Goal: Information Seeking & Learning: Learn about a topic

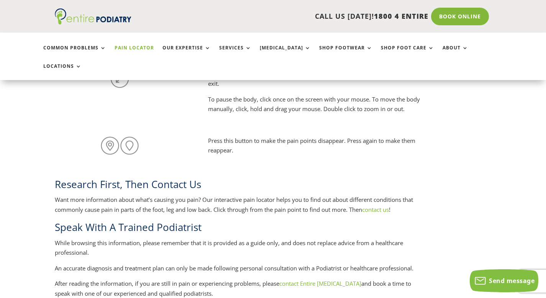
click at [140, 48] on link "Pain Locator" at bounding box center [134, 53] width 39 height 16
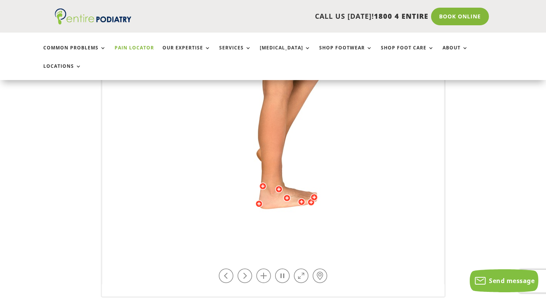
scroll to position [245, 0]
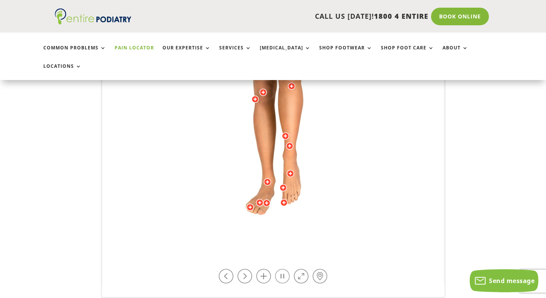
click at [282, 269] on link at bounding box center [282, 276] width 15 height 15
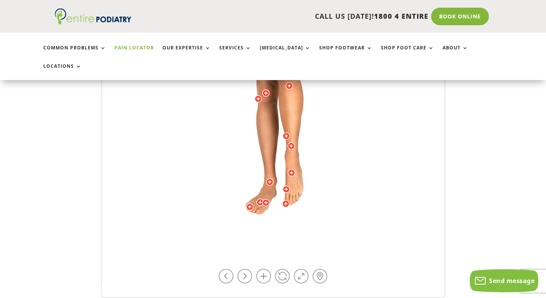
drag, startPoint x: 226, startPoint y: 257, endPoint x: 237, endPoint y: 257, distance: 10.3
click at [226, 269] on link at bounding box center [226, 276] width 15 height 15
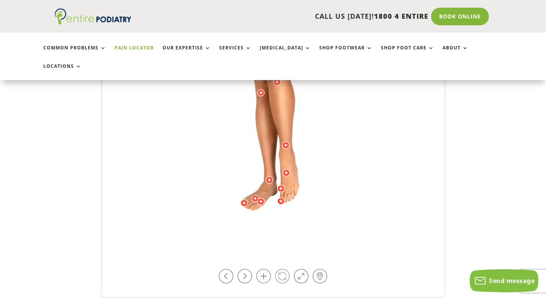
click at [283, 269] on link at bounding box center [282, 276] width 15 height 15
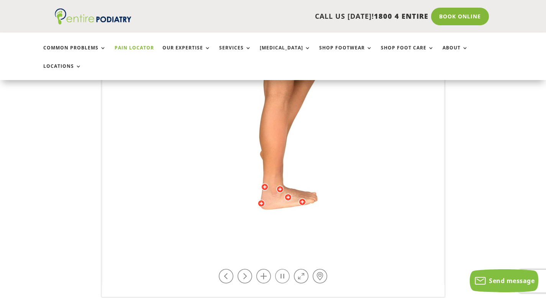
click at [284, 269] on link at bounding box center [282, 276] width 15 height 15
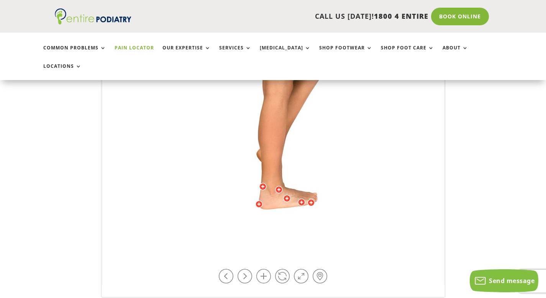
click at [287, 195] on div at bounding box center [287, 199] width 8 height 8
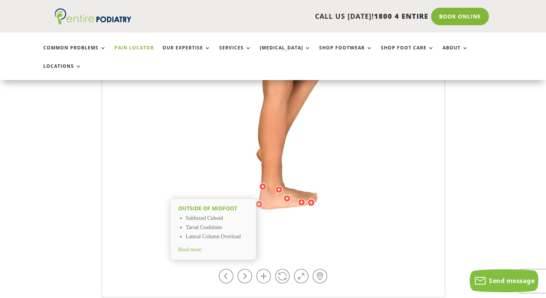
click at [195, 247] on span "Read more" at bounding box center [189, 250] width 23 height 6
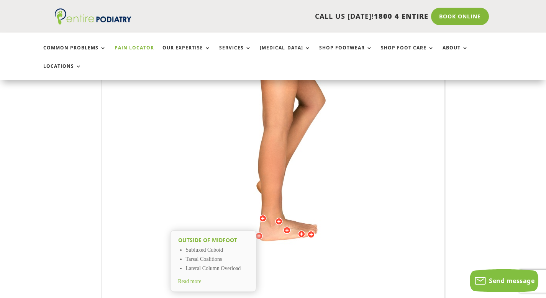
scroll to position [215, 0]
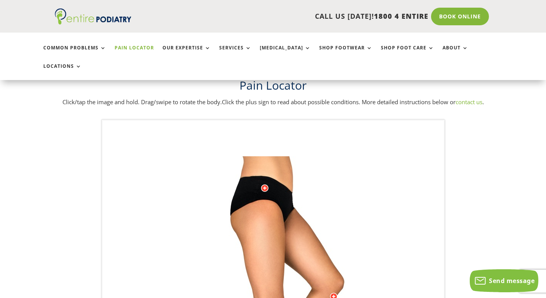
scroll to position [31, 0]
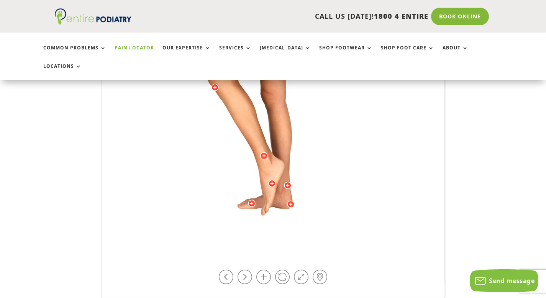
scroll to position [245, 0]
click at [298, 250] on div "Outside of midfoot Subluxed Cuboid Tarsal Coalitions Lateral Column Overload Re…" at bounding box center [273, 96] width 342 height 379
click at [304, 269] on link at bounding box center [301, 276] width 15 height 15
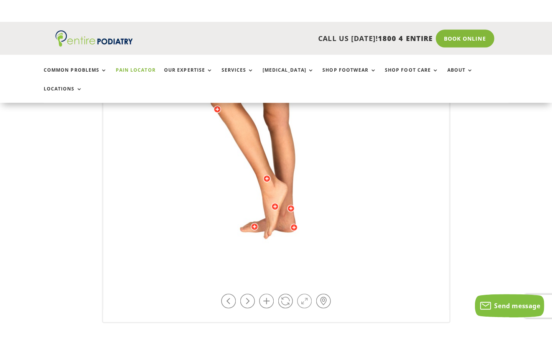
scroll to position [246, 0]
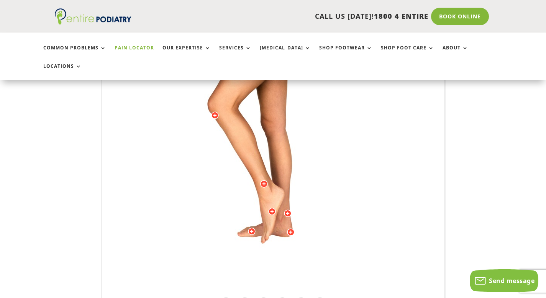
scroll to position [215, 0]
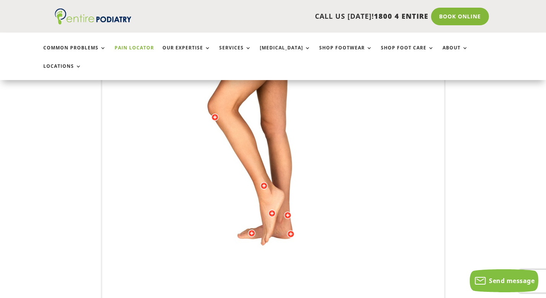
drag, startPoint x: 284, startPoint y: 289, endPoint x: 316, endPoint y: 227, distance: 70.1
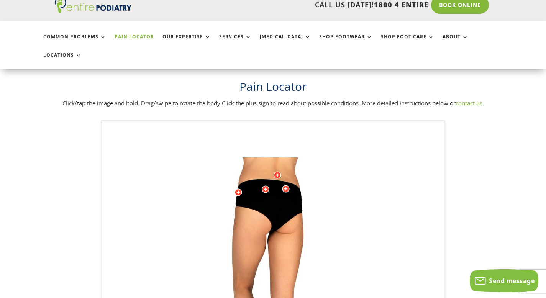
scroll to position [0, 0]
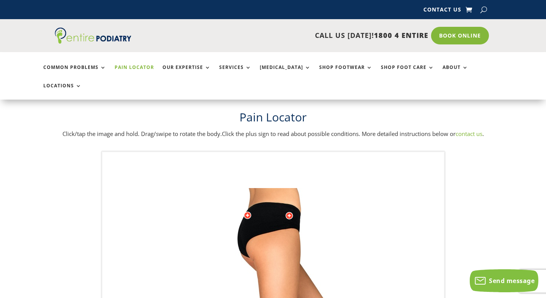
drag, startPoint x: 291, startPoint y: 203, endPoint x: 283, endPoint y: 201, distance: 8.6
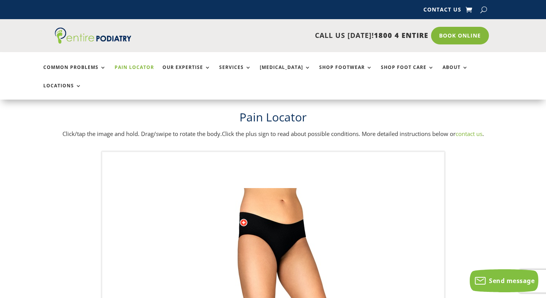
click at [245, 219] on div at bounding box center [244, 223] width 8 height 8
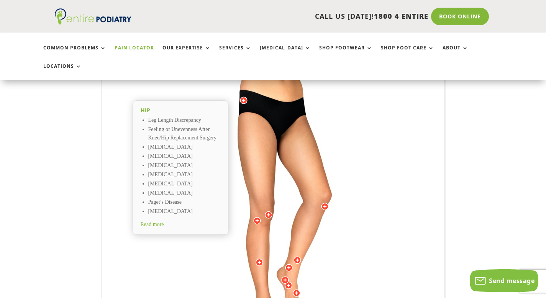
scroll to position [123, 0]
click at [153, 221] on span "Read more" at bounding box center [152, 224] width 23 height 6
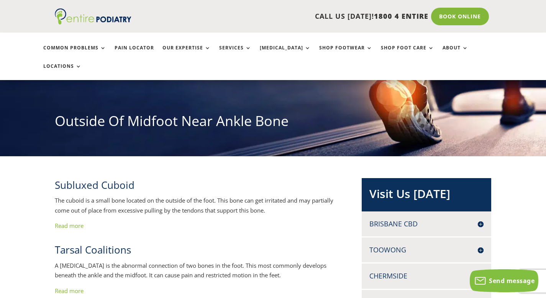
scroll to position [61, 0]
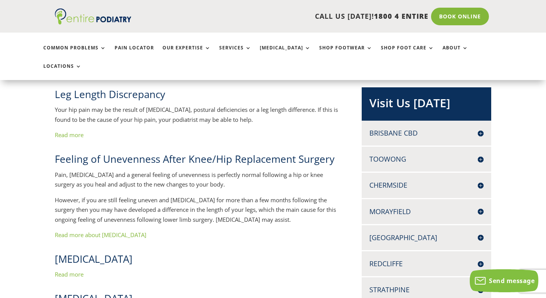
scroll to position [153, 0]
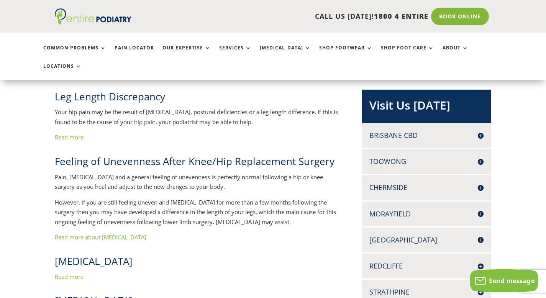
click at [71, 133] on link "Read more" at bounding box center [69, 137] width 29 height 8
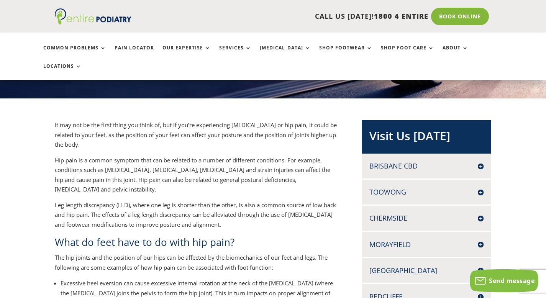
scroll to position [122, 0]
